Goal: Task Accomplishment & Management: Use online tool/utility

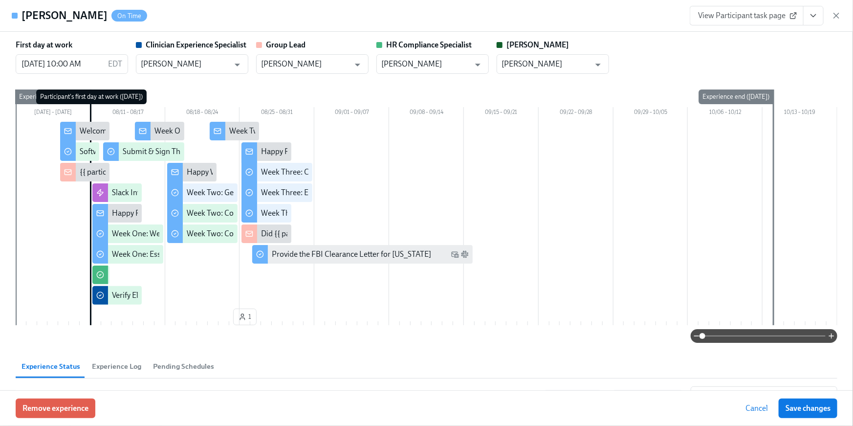
scroll to position [0, 16337]
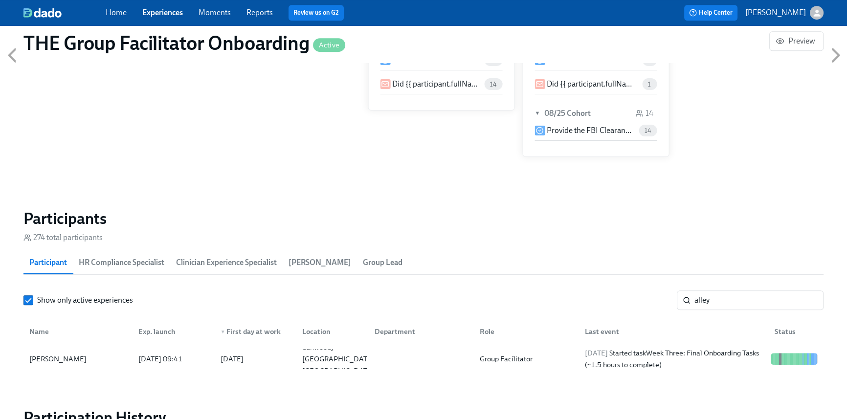
scroll to position [0, 16330]
drag, startPoint x: 115, startPoint y: 17, endPoint x: 109, endPoint y: 2, distance: 15.6
click at [115, 17] on link "Home" at bounding box center [116, 12] width 21 height 9
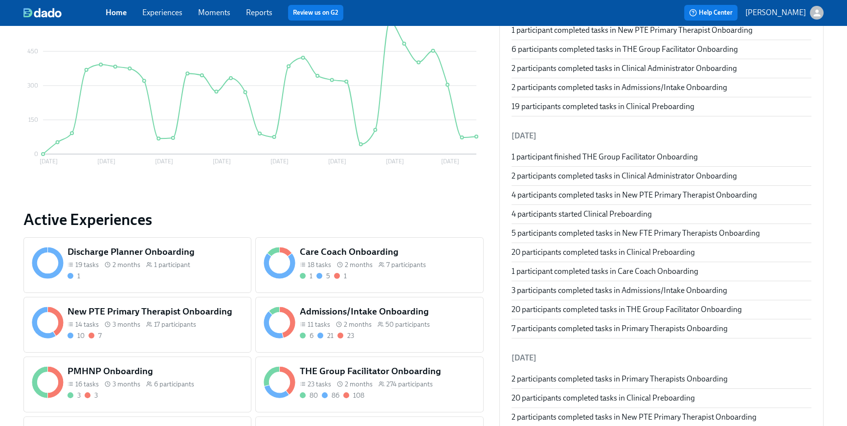
scroll to position [322, 0]
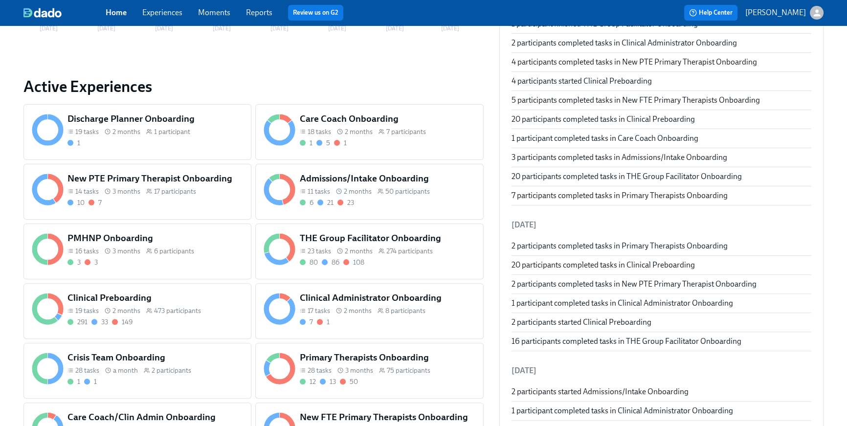
click at [318, 187] on span "11 tasks" at bounding box center [318, 191] width 22 height 9
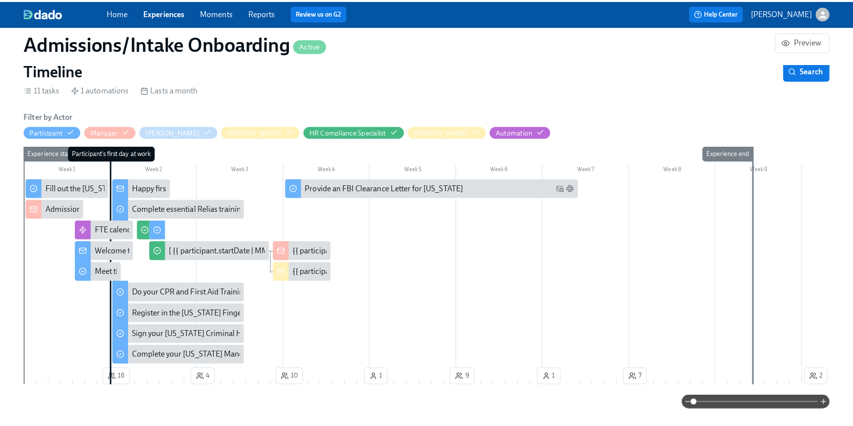
scroll to position [767, 0]
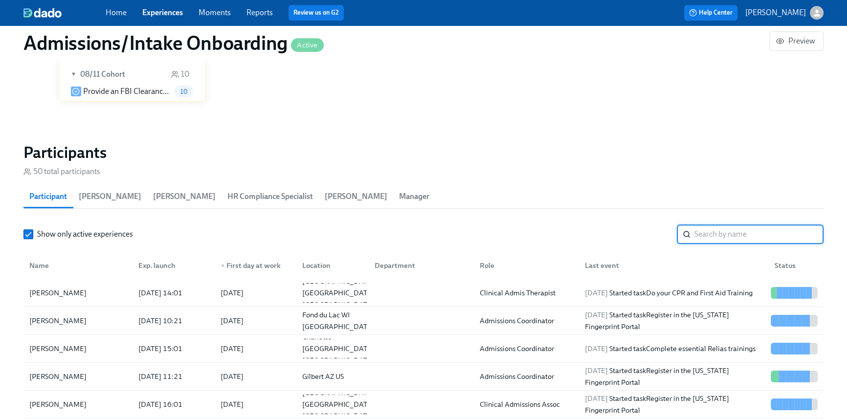
click at [698, 237] on input "search" at bounding box center [758, 234] width 129 height 20
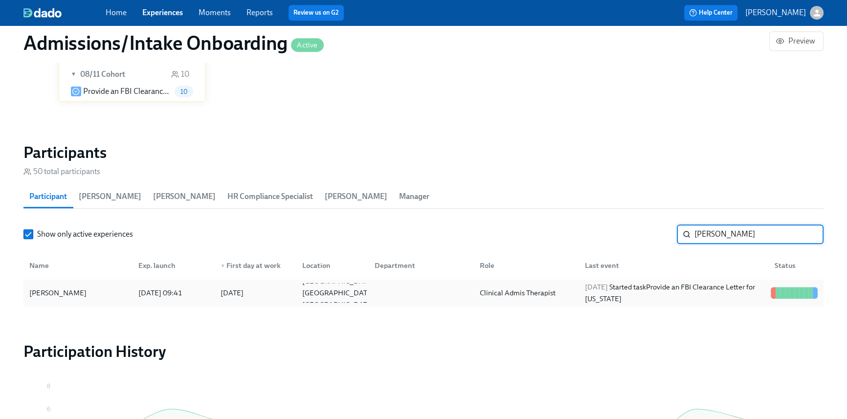
type input "[PERSON_NAME]"
click at [719, 287] on div "[DATE] Started task Provide an FBI Clearance Letter for [US_STATE]" at bounding box center [674, 292] width 186 height 23
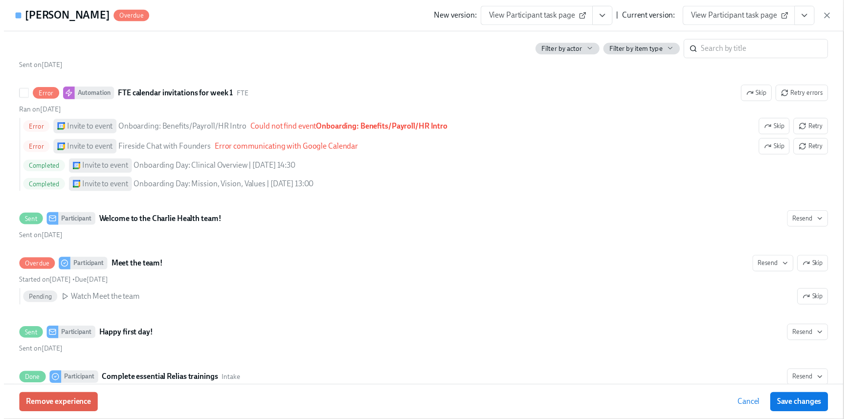
scroll to position [303, 0]
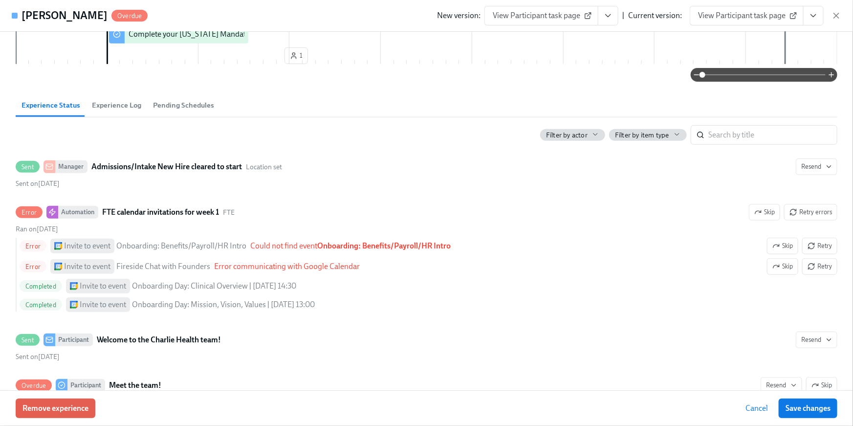
click at [818, 15] on icon "View task page" at bounding box center [813, 16] width 10 height 10
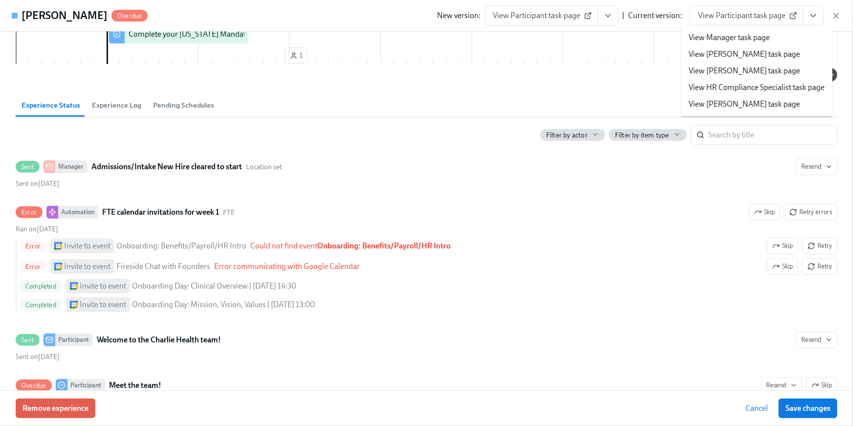
click at [775, 91] on link "View HR Compliance Specialist task page" at bounding box center [757, 87] width 136 height 11
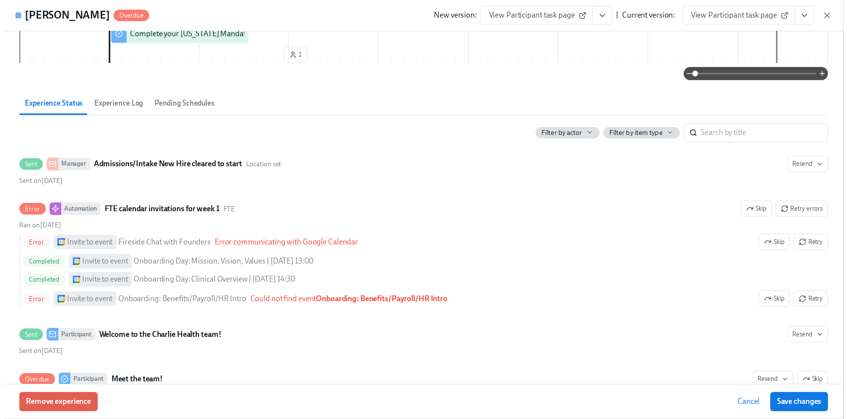
scroll to position [0, 4901]
